Goal: Communication & Community: Ask a question

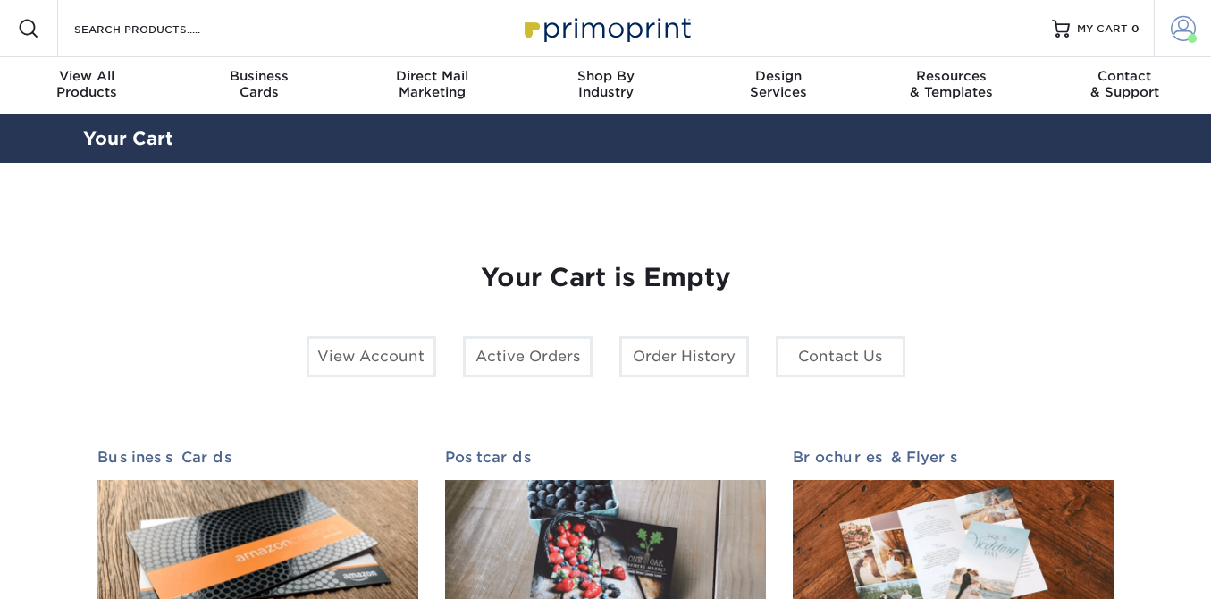
click at [1179, 30] on span at bounding box center [1182, 28] width 25 height 25
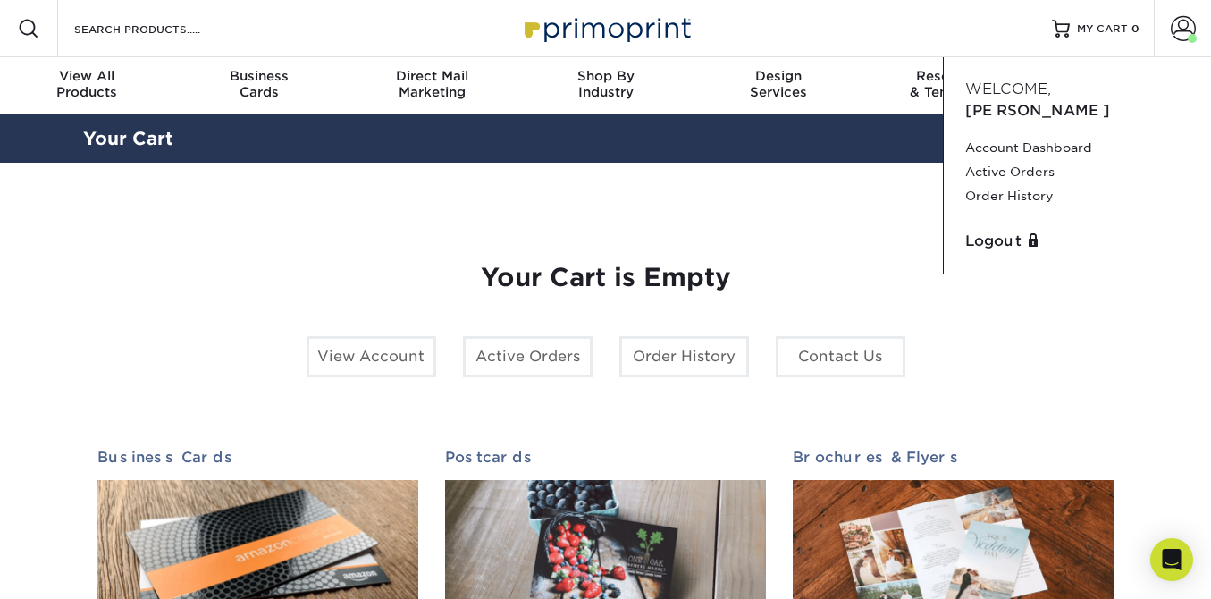
click at [859, 212] on div "Your Cart is Empty View Account Active Orders Order History Contact Us Business…" at bounding box center [605, 566] width 1045 height 720
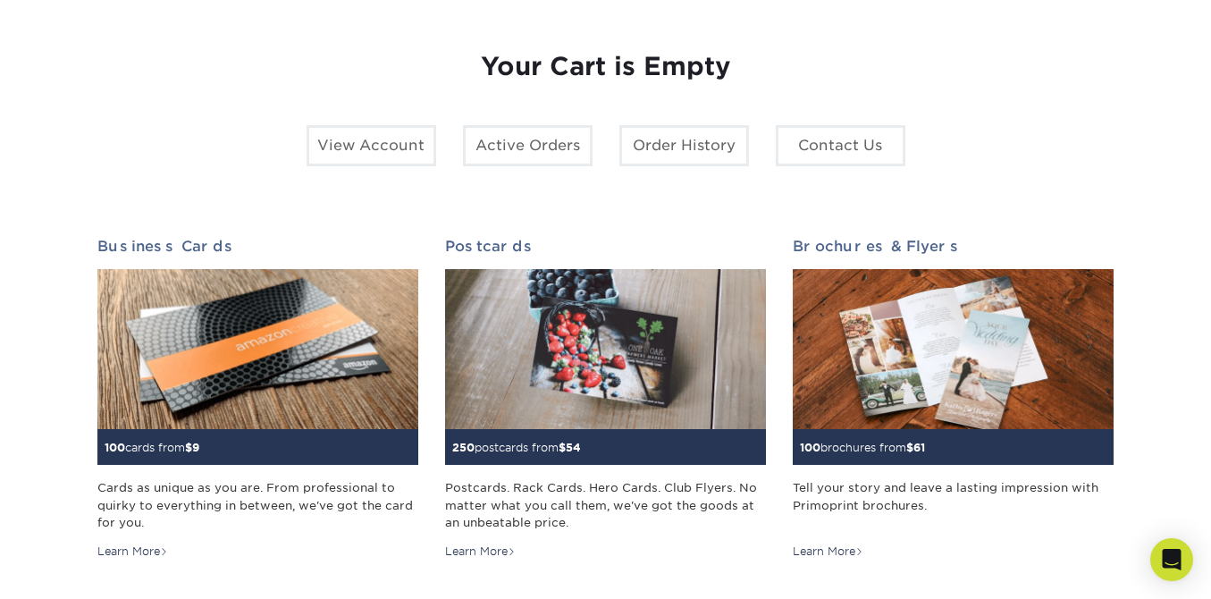
scroll to position [226, 0]
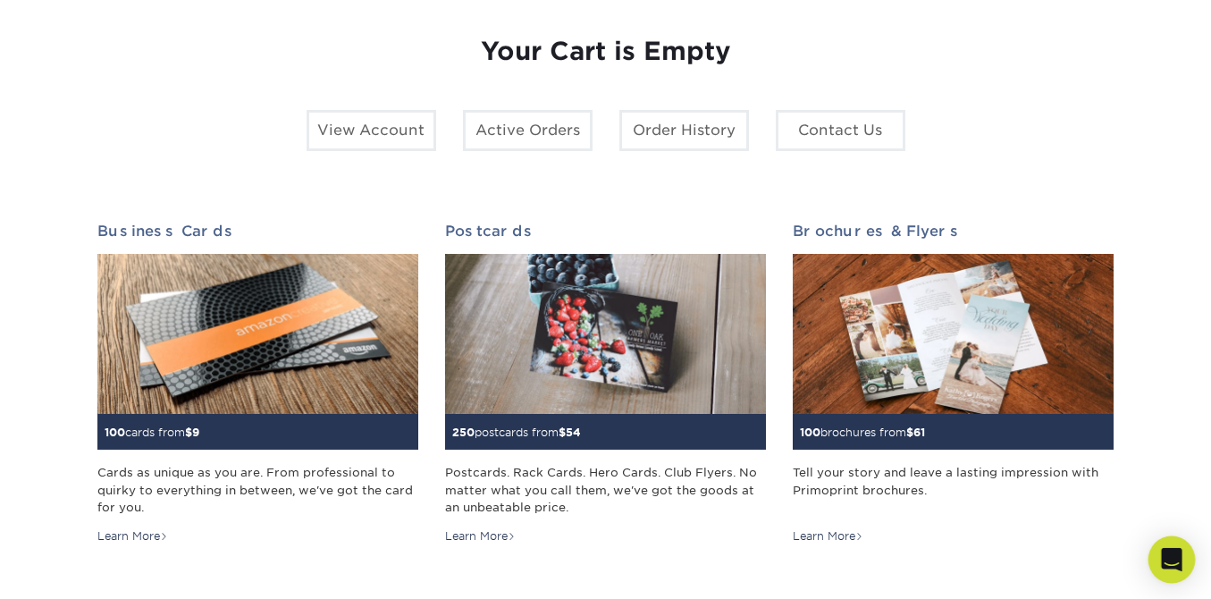
click at [1169, 560] on icon "Open Intercom Messenger" at bounding box center [1171, 559] width 21 height 23
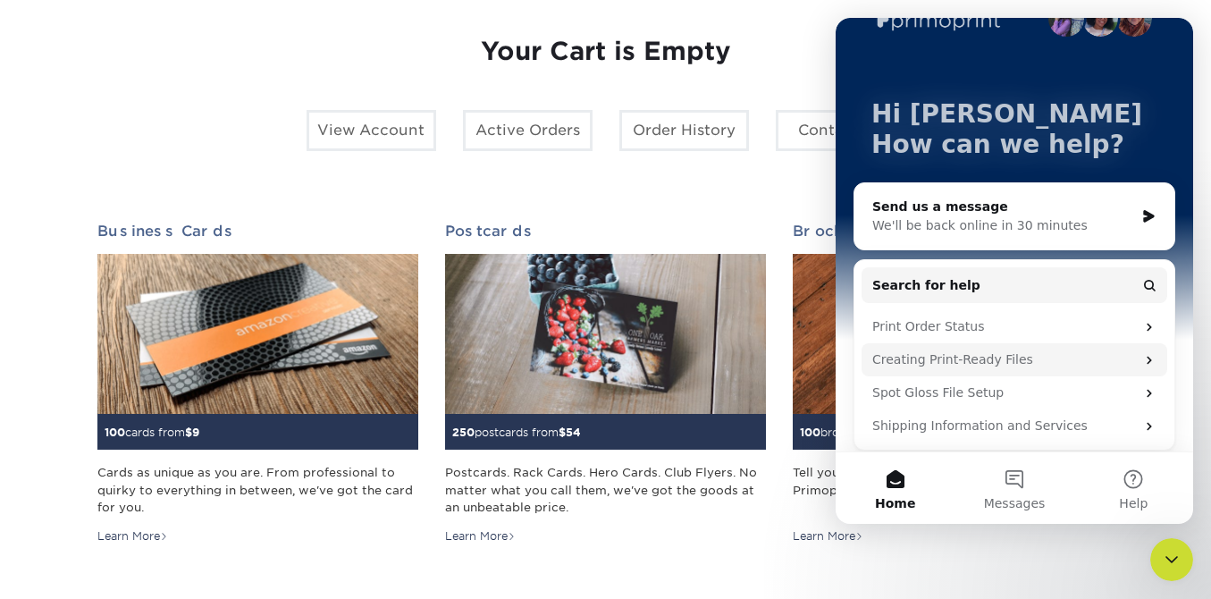
scroll to position [147, 0]
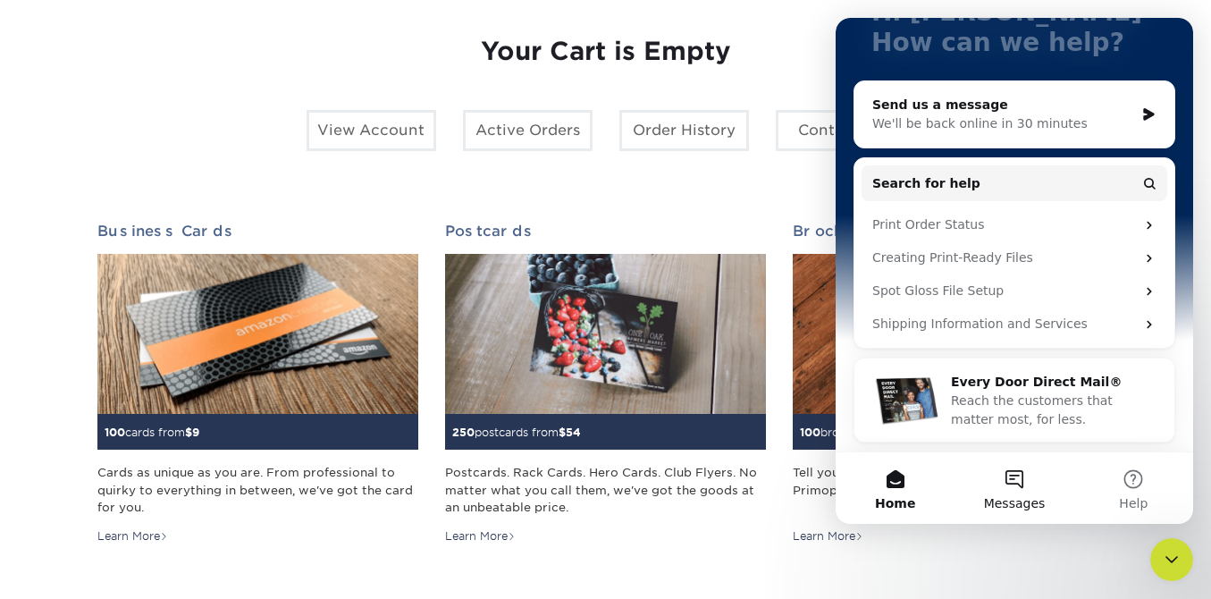
click at [1012, 476] on button "Messages" at bounding box center [1013, 487] width 119 height 71
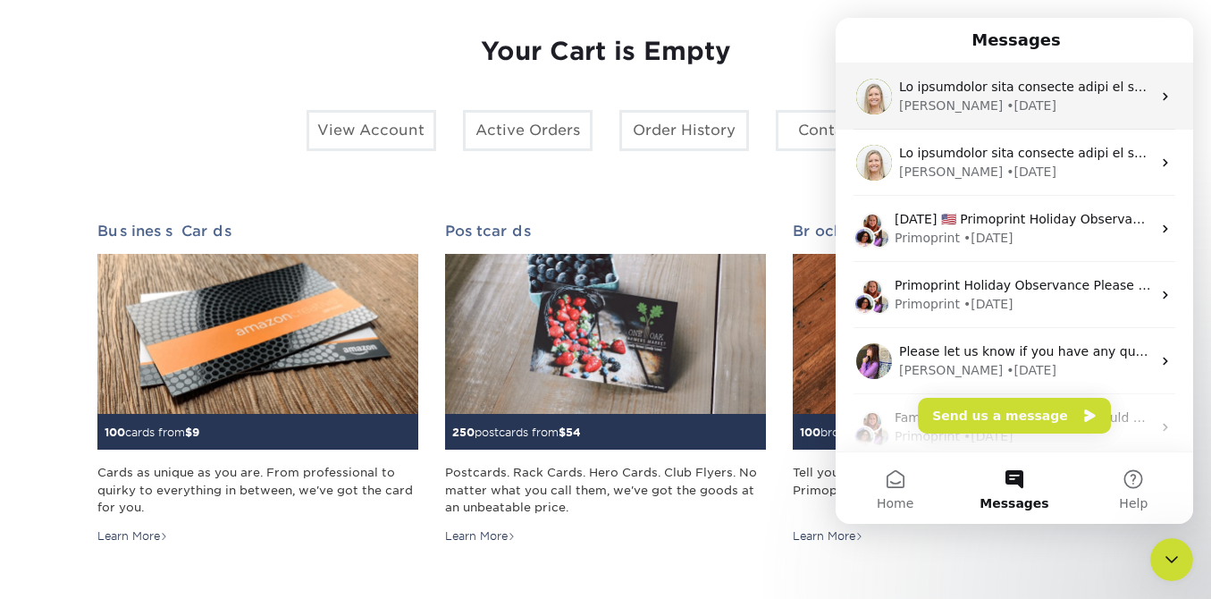
click at [1030, 103] on div "[PERSON_NAME] • [DATE]" at bounding box center [1025, 105] width 252 height 19
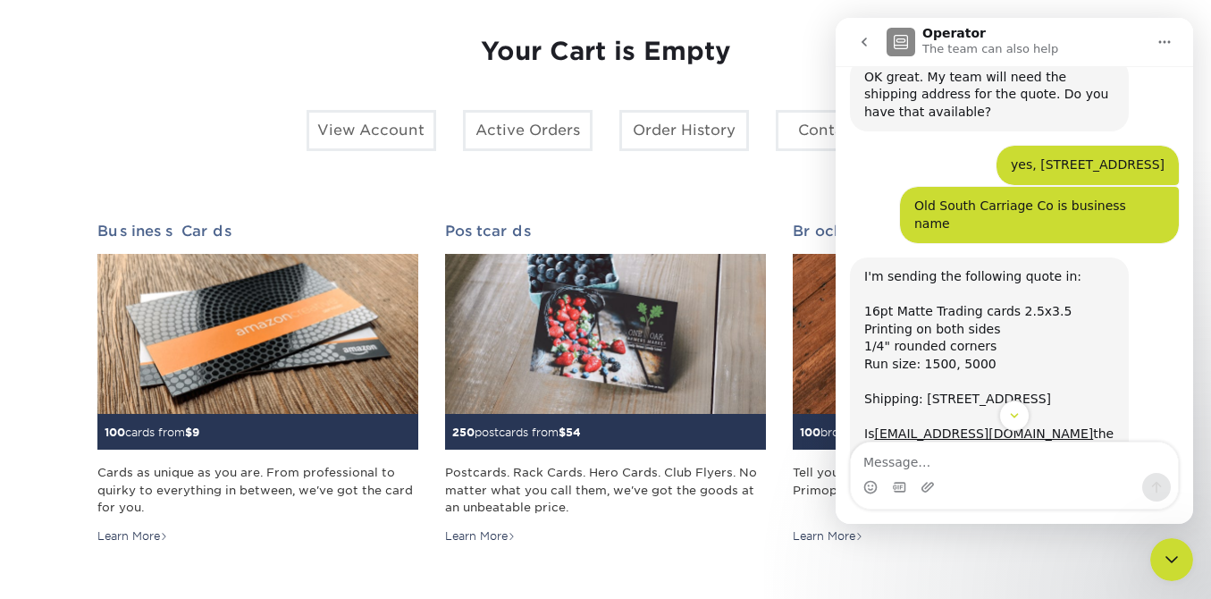
scroll to position [338, 0]
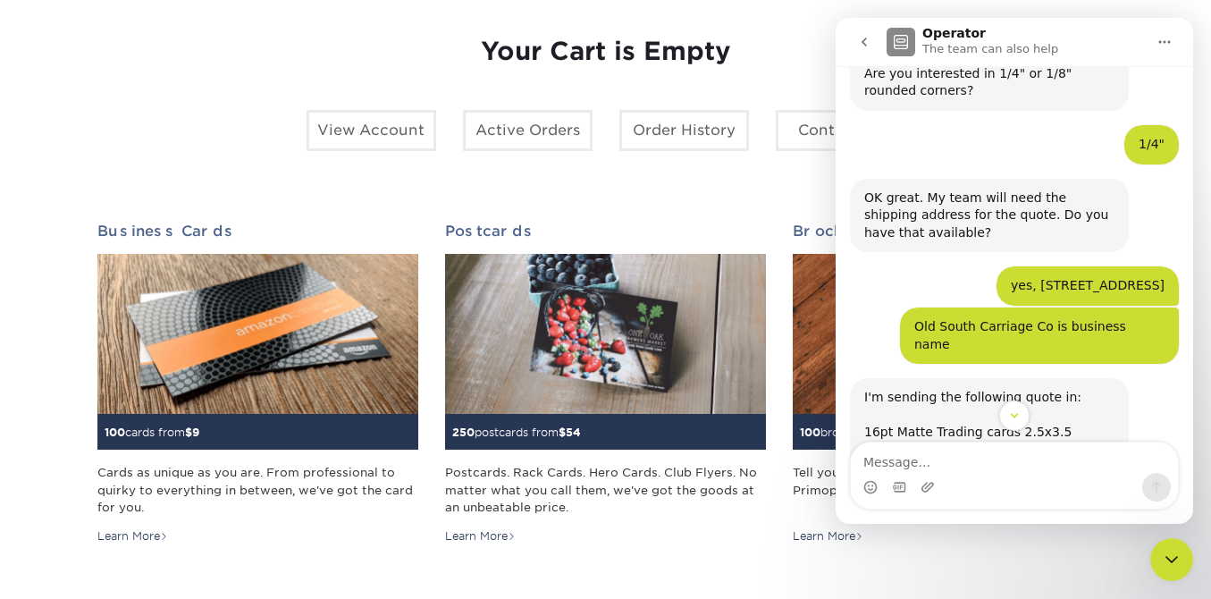
click at [1183, 567] on div "Close Intercom Messenger" at bounding box center [1171, 559] width 43 height 43
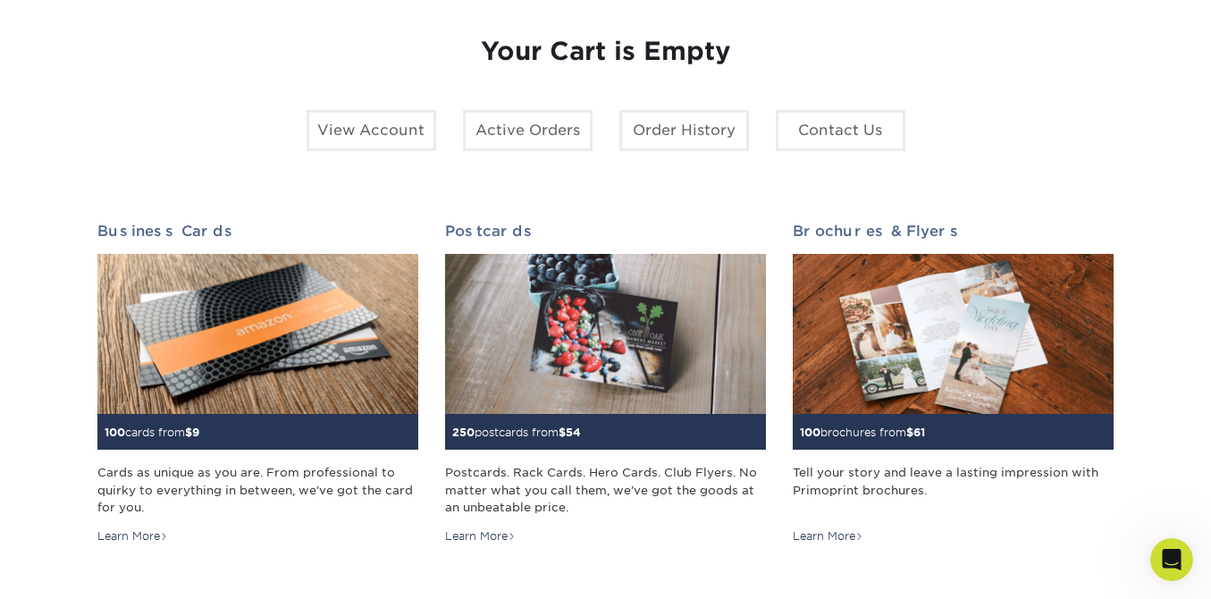
scroll to position [0, 0]
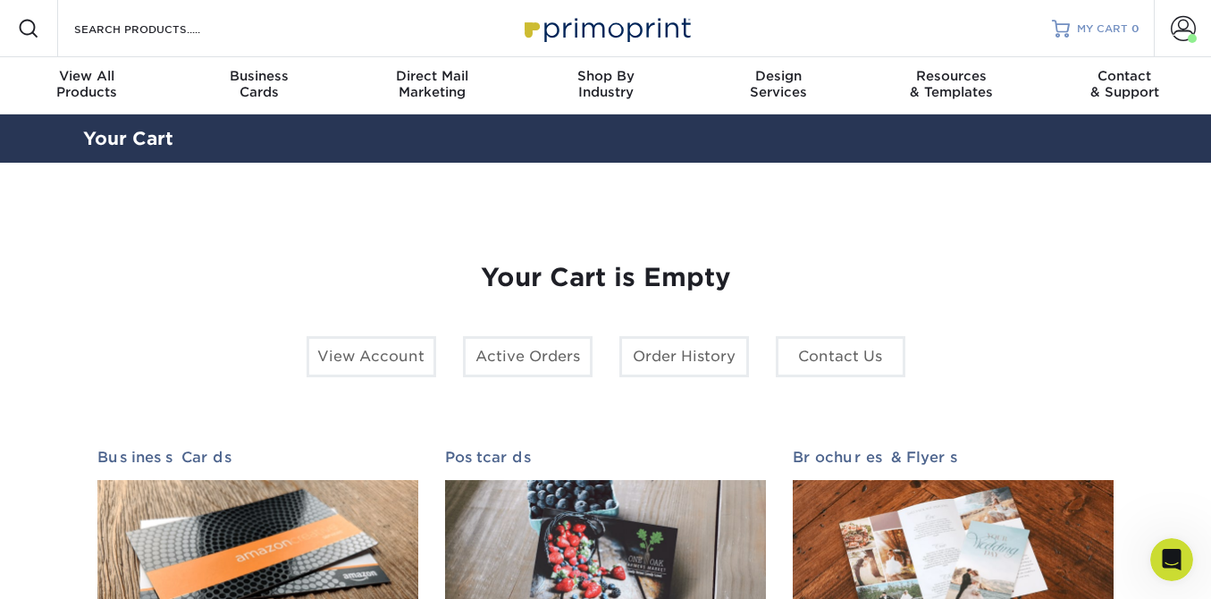
click at [1109, 29] on span "MY CART" at bounding box center [1102, 28] width 51 height 15
click at [1185, 29] on span at bounding box center [1182, 28] width 25 height 25
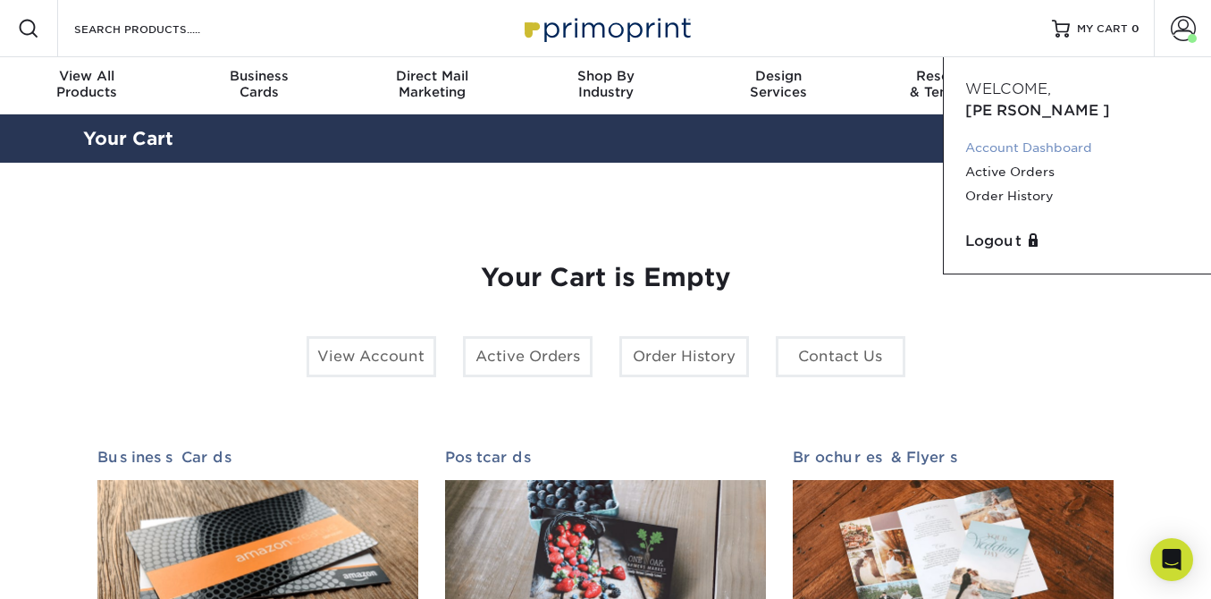
click at [1028, 136] on link "Account Dashboard" at bounding box center [1077, 148] width 224 height 24
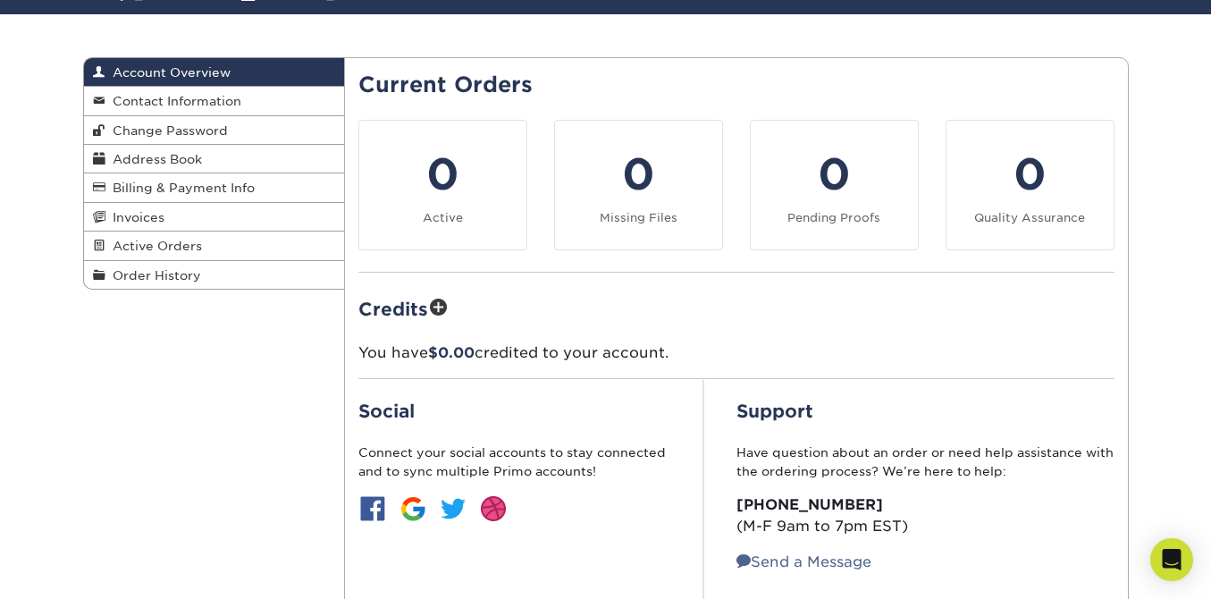
scroll to position [86, 0]
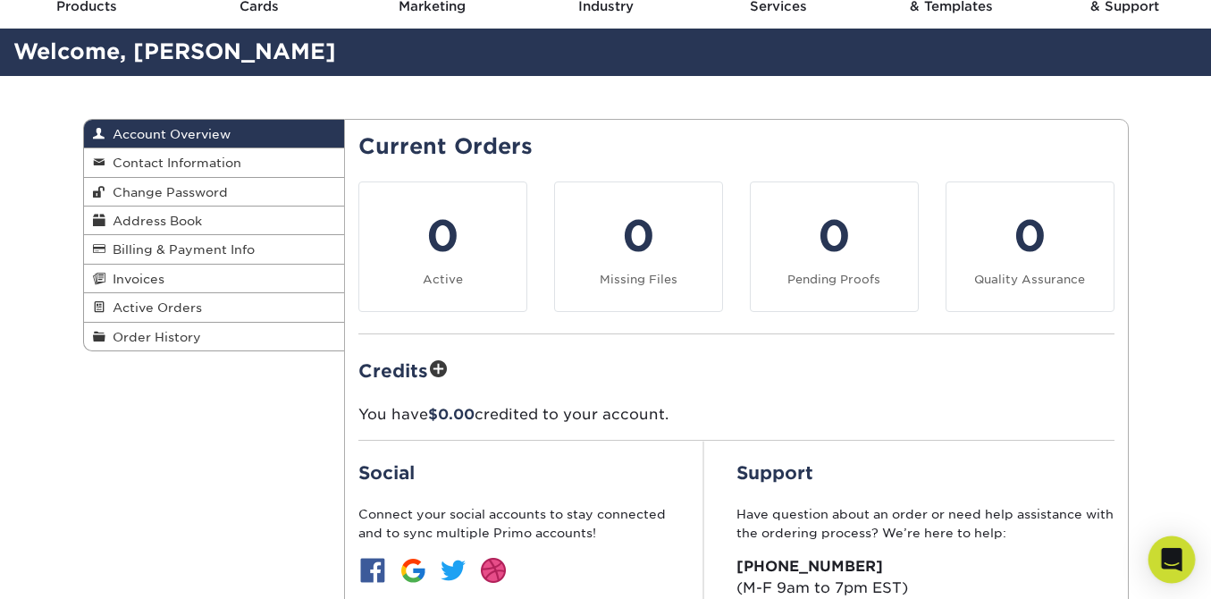
click at [1176, 558] on icon "Open Intercom Messenger" at bounding box center [1171, 559] width 21 height 23
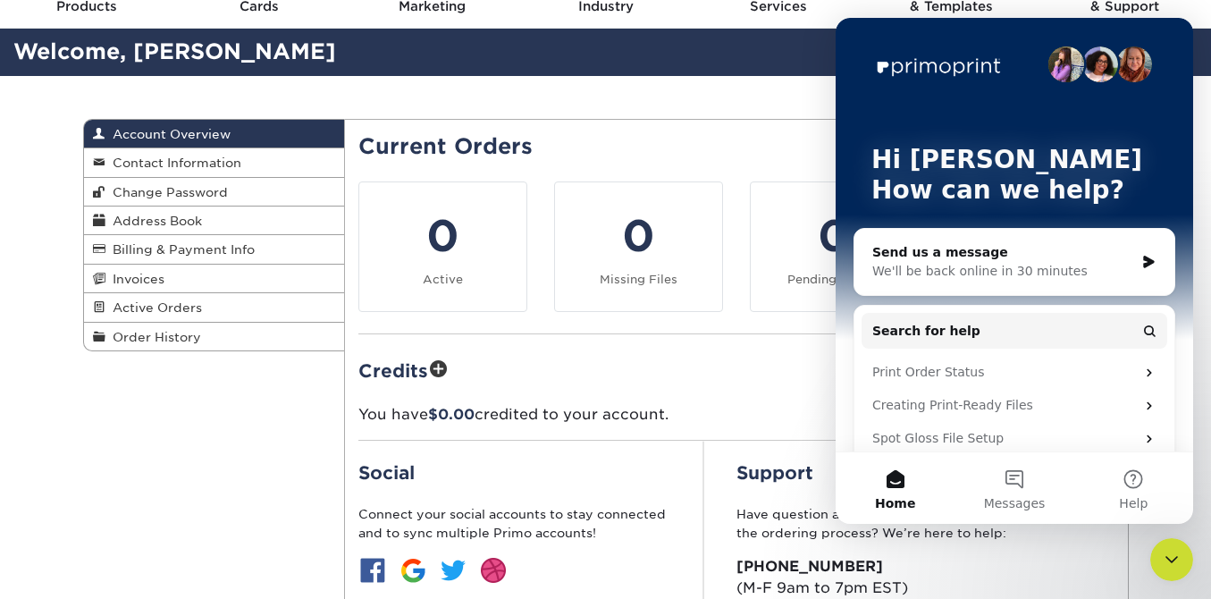
scroll to position [0, 0]
click at [996, 486] on button "Messages" at bounding box center [1013, 487] width 119 height 71
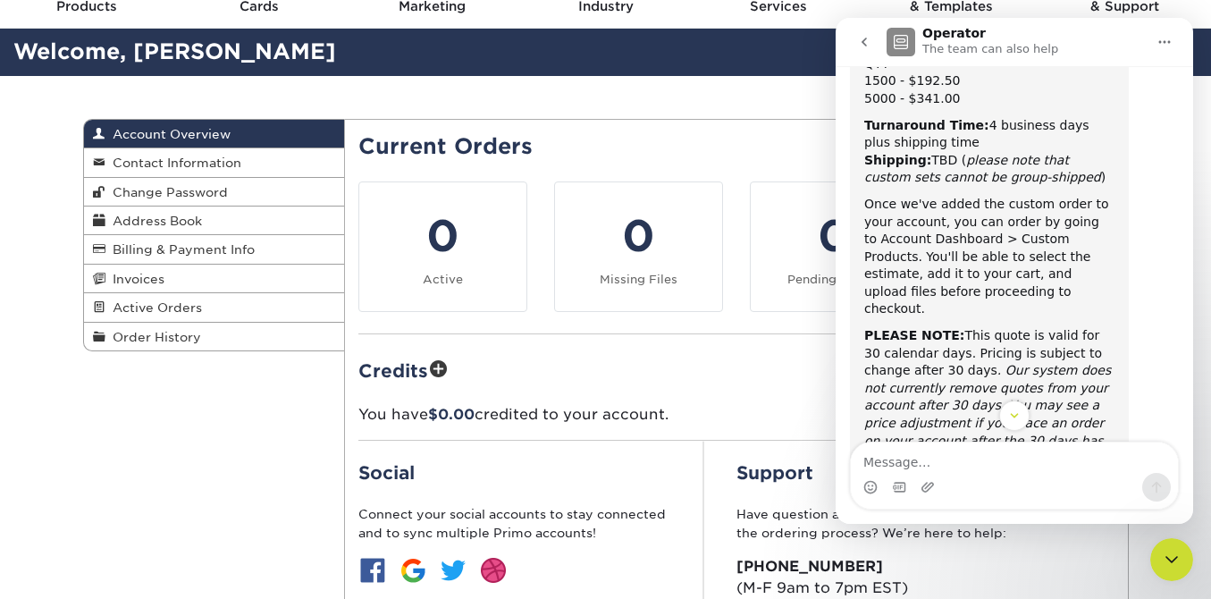
scroll to position [2129, 0]
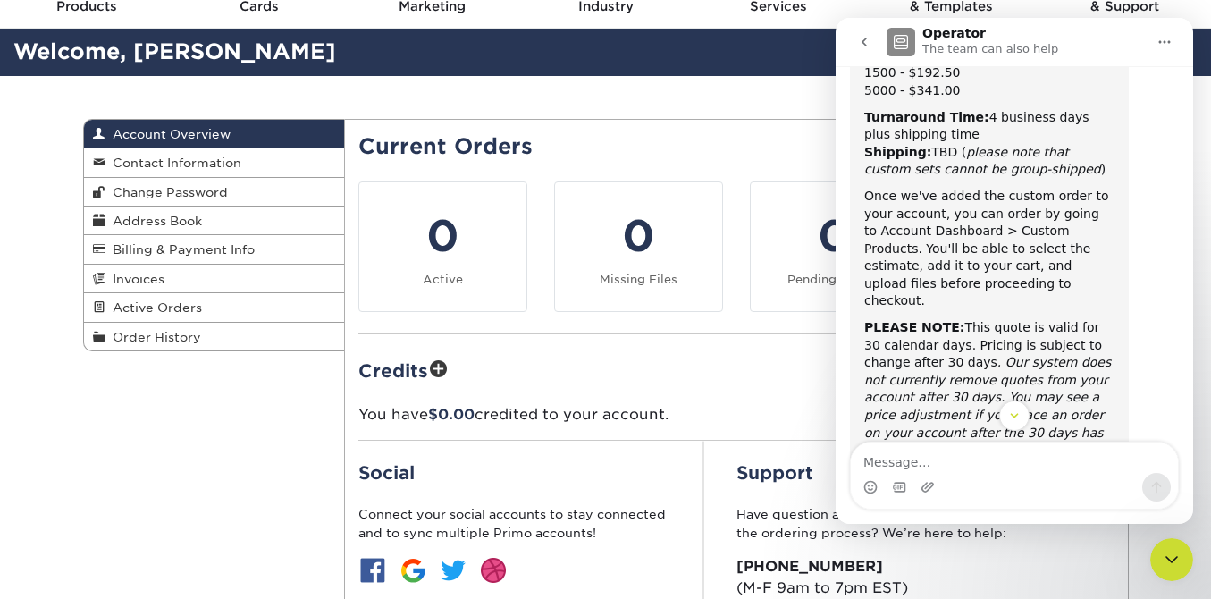
click at [998, 466] on textarea "Message…" at bounding box center [1014, 457] width 327 height 30
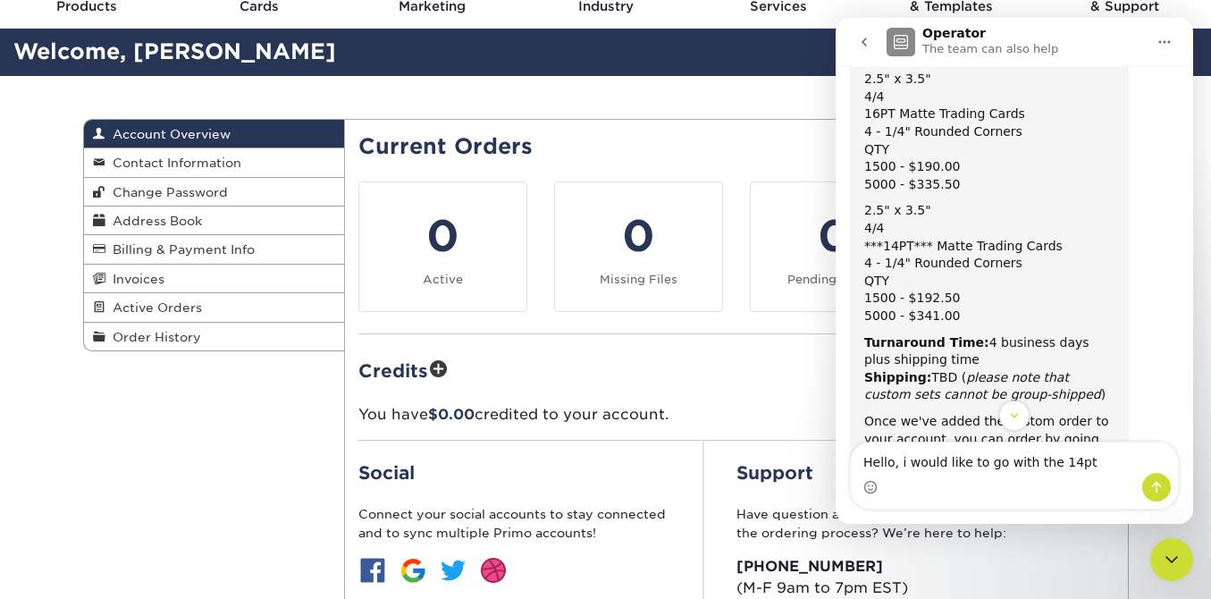
scroll to position [1875, 0]
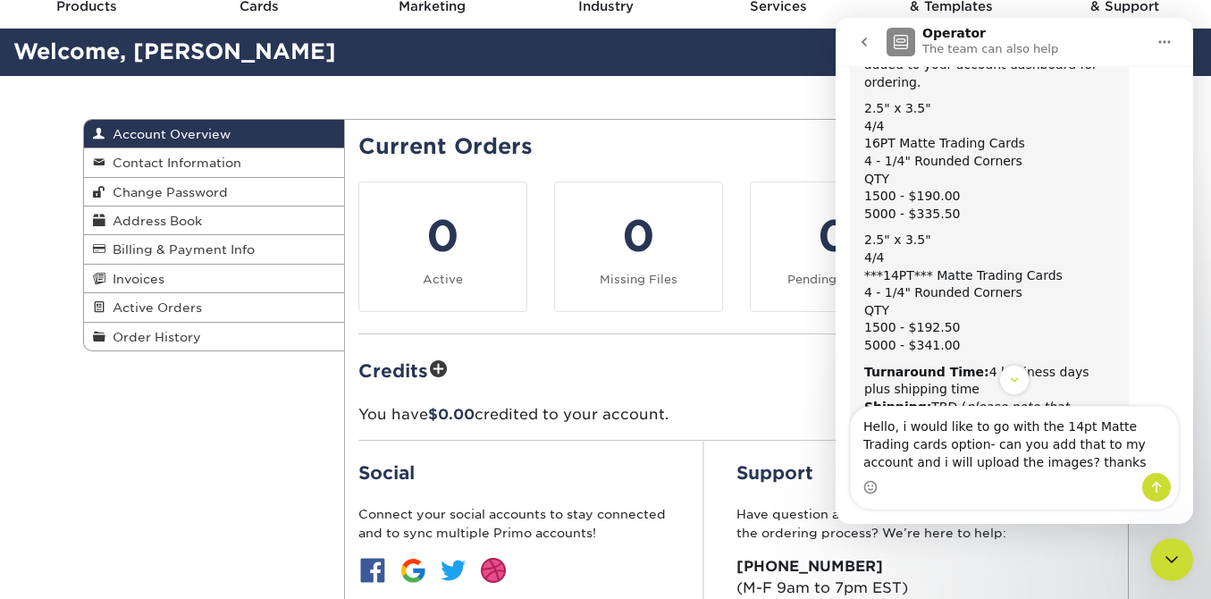
type textarea "Hello, i would like to go with the 14pt Matte Trading cards option- can you add…"
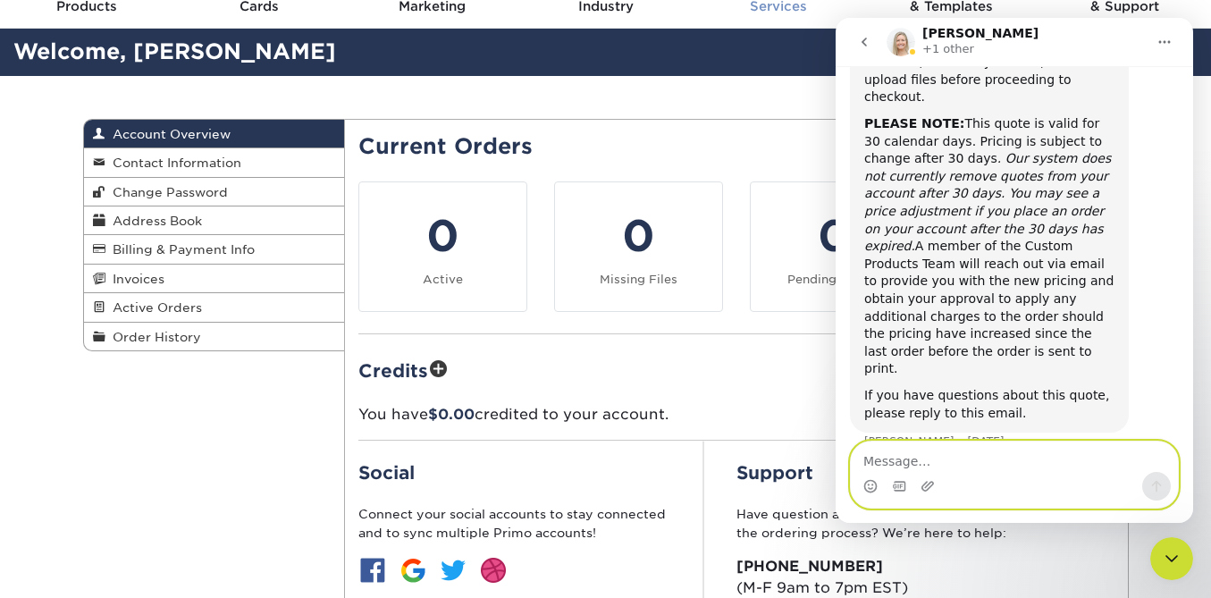
scroll to position [2334, 0]
